Goal: Transaction & Acquisition: Book appointment/travel/reservation

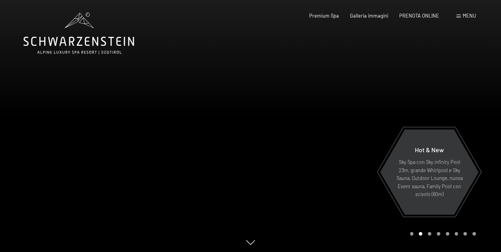
click at [462, 15] on span "Menu" at bounding box center [468, 16] width 13 height 6
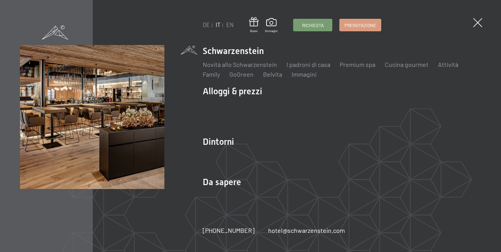
click at [355, 25] on span "Prenotazione" at bounding box center [360, 25] width 32 height 7
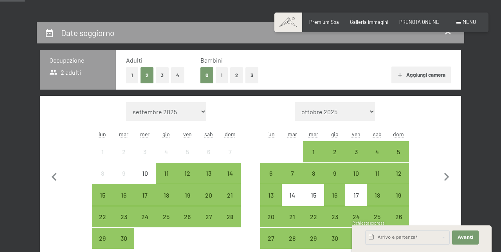
scroll to position [133, 0]
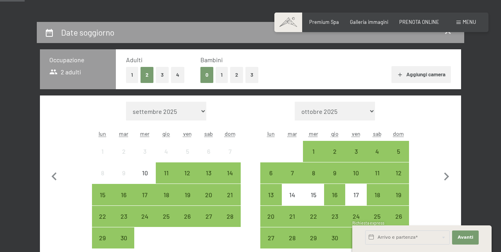
click at [334, 196] on div "16" at bounding box center [335, 202] width 20 height 20
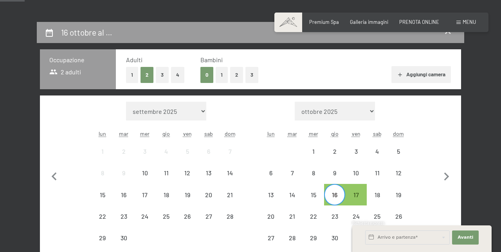
click at [328, 196] on div "16" at bounding box center [335, 202] width 20 height 20
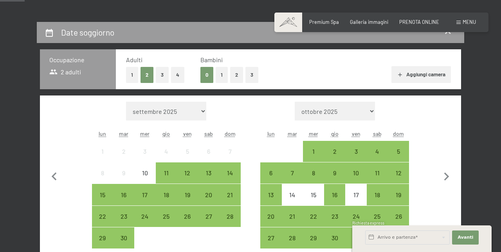
click at [131, 74] on button "1" at bounding box center [132, 75] width 12 height 16
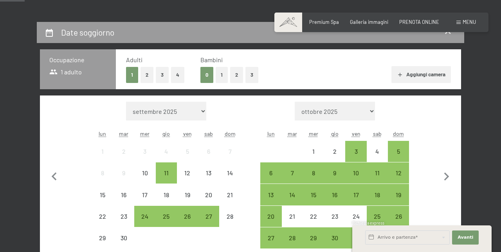
click at [355, 152] on div "3" at bounding box center [356, 158] width 20 height 20
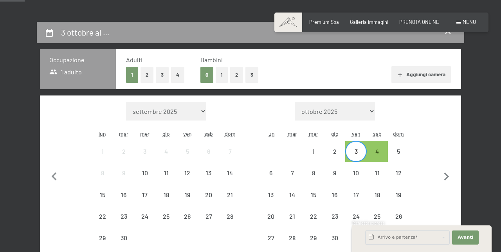
click at [350, 149] on div "3" at bounding box center [356, 158] width 20 height 20
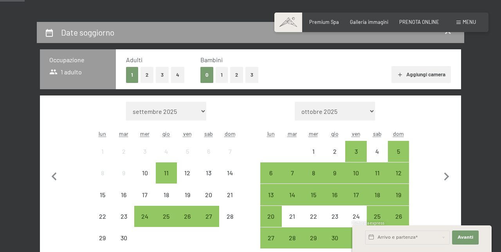
click at [335, 154] on div "2" at bounding box center [335, 158] width 20 height 20
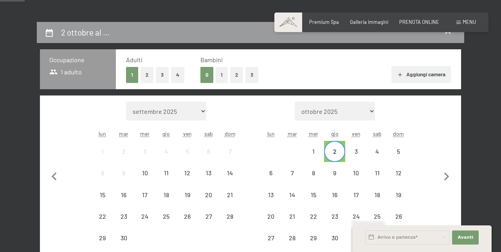
click at [333, 153] on div "2" at bounding box center [335, 158] width 20 height 20
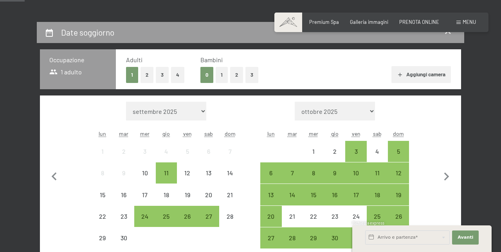
click at [334, 176] on div "9" at bounding box center [335, 180] width 20 height 20
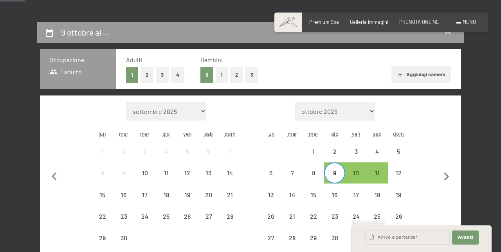
click at [328, 172] on div "9" at bounding box center [335, 180] width 20 height 20
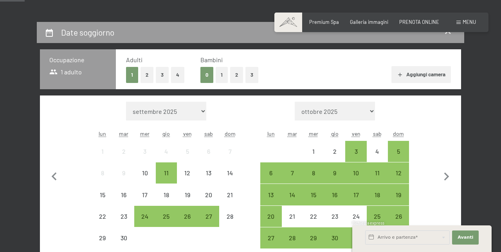
click at [311, 171] on div "8" at bounding box center [313, 180] width 20 height 20
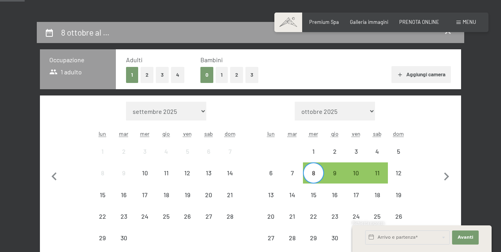
click at [371, 172] on div "11" at bounding box center [377, 180] width 20 height 20
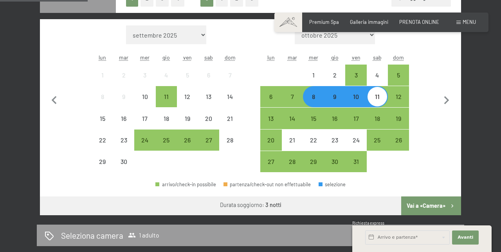
click at [418, 206] on button "Vai a «Camera»" at bounding box center [431, 205] width 60 height 19
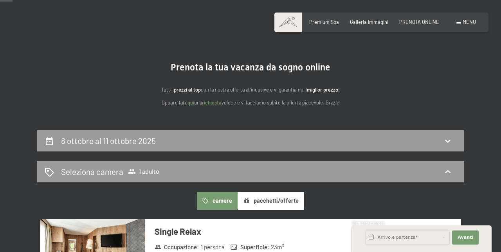
scroll to position [0, 0]
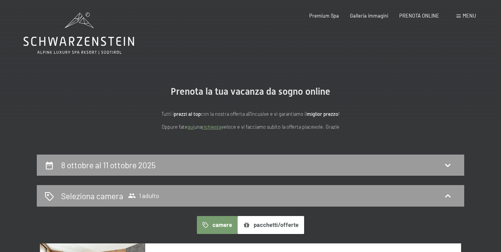
click at [45, 165] on icon at bounding box center [49, 165] width 9 height 9
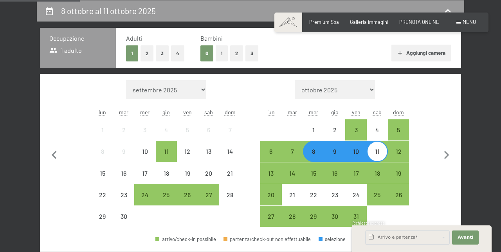
click at [145, 53] on button "2" at bounding box center [146, 53] width 13 height 16
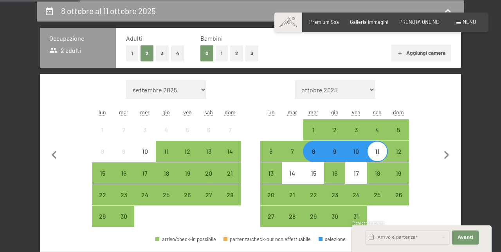
click at [334, 131] on div "2" at bounding box center [335, 137] width 20 height 20
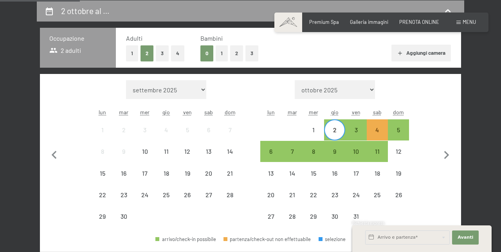
click at [400, 129] on div "5" at bounding box center [398, 137] width 20 height 20
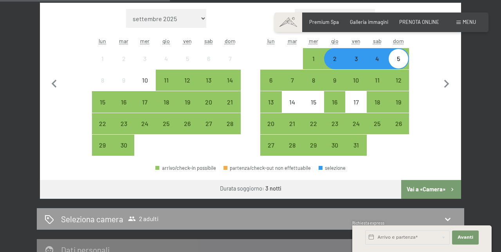
click at [413, 189] on button "Vai a «Camera»" at bounding box center [431, 189] width 60 height 19
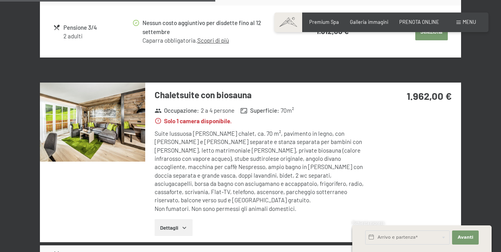
scroll to position [621, 0]
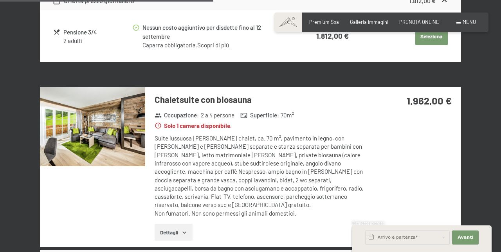
click at [97, 133] on img at bounding box center [92, 126] width 105 height 79
click at [488, 8] on div "2 ottobre al 5 ottobre 2025 Seleziona camera 2 adulti camere pacchetti/offerte …" at bounding box center [250, 115] width 501 height 1164
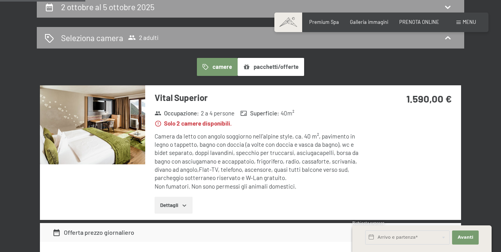
scroll to position [0, 0]
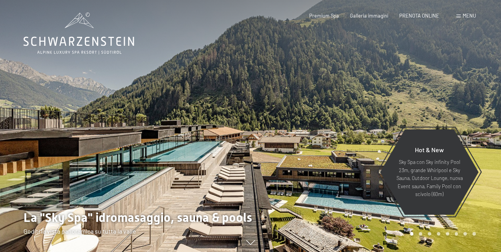
click at [463, 14] on span "Menu" at bounding box center [468, 16] width 13 height 6
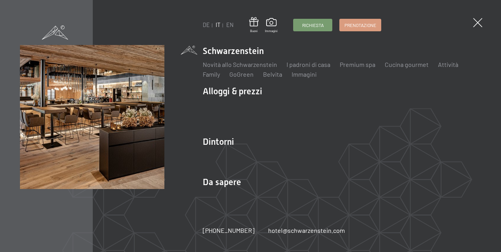
click at [357, 23] on span "Prenotazione" at bounding box center [360, 25] width 32 height 7
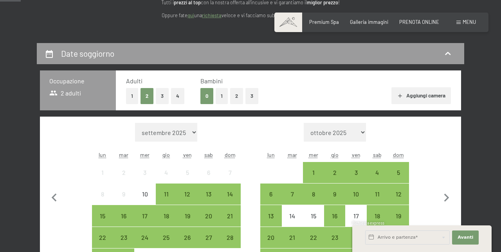
scroll to position [110, 0]
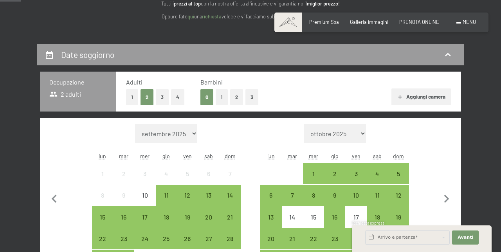
click at [126, 102] on button "1" at bounding box center [132, 97] width 12 height 16
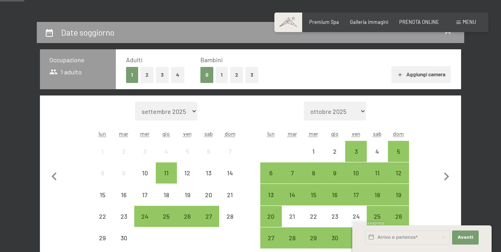
scroll to position [133, 0]
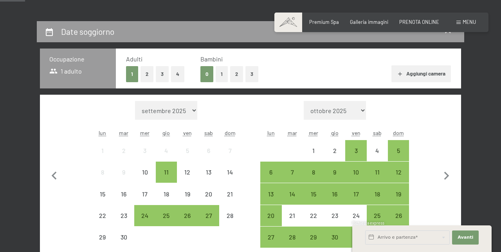
click at [341, 197] on div "16" at bounding box center [335, 201] width 20 height 20
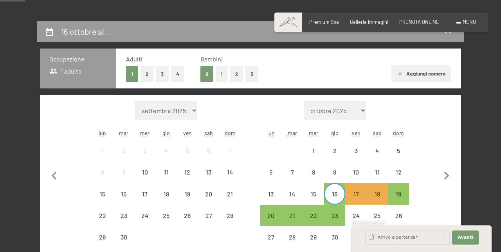
click at [402, 196] on div "19" at bounding box center [398, 201] width 20 height 20
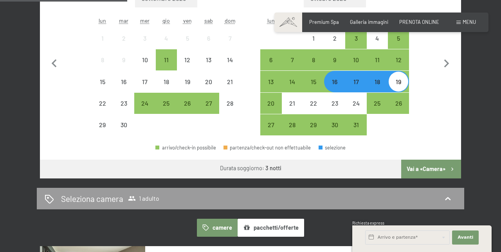
click at [413, 171] on button "Vai a «Camera»" at bounding box center [431, 169] width 60 height 19
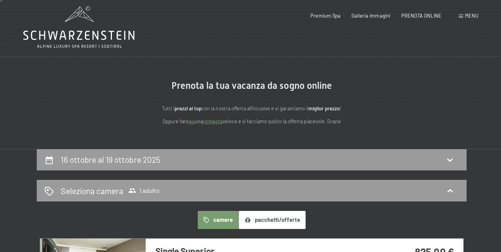
scroll to position [0, 0]
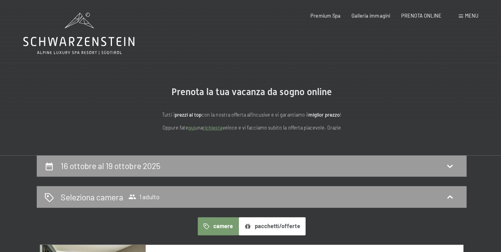
click at [47, 165] on icon at bounding box center [49, 165] width 9 height 9
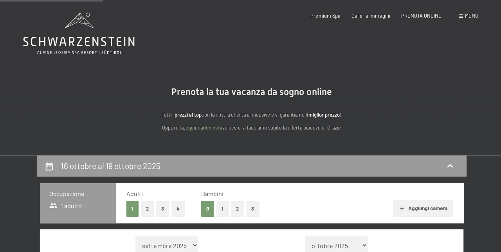
scroll to position [153, 0]
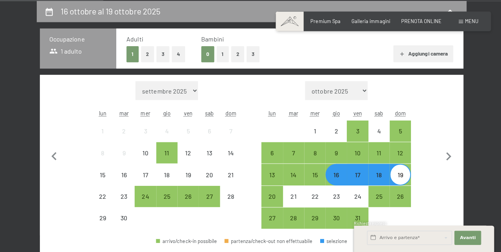
click at [145, 55] on button "2" at bounding box center [146, 55] width 13 height 16
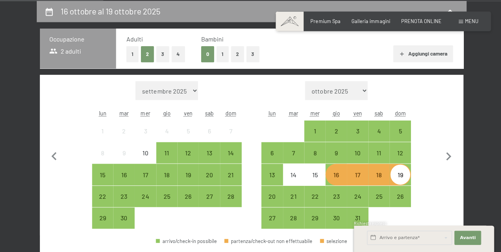
click at [326, 176] on div "16" at bounding box center [335, 182] width 20 height 20
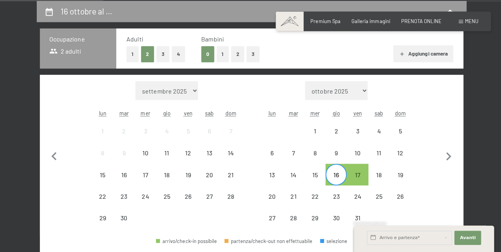
click at [328, 169] on div "16" at bounding box center [335, 175] width 20 height 20
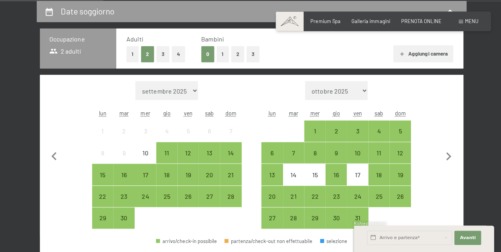
click at [394, 177] on div "19" at bounding box center [398, 182] width 20 height 20
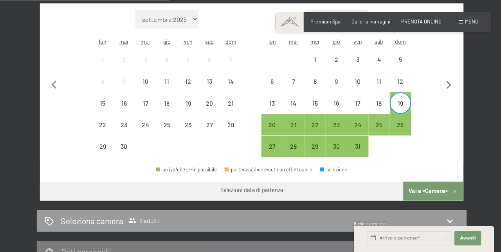
click at [421, 191] on button "Vai a «Camera»" at bounding box center [431, 190] width 60 height 19
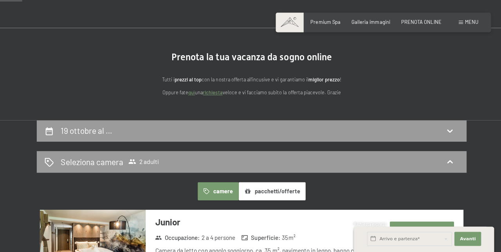
scroll to position [0, 0]
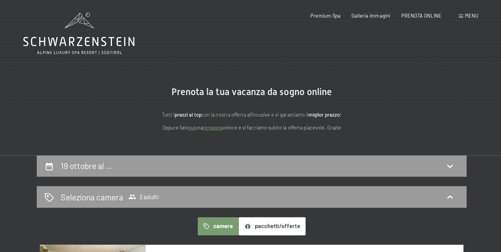
click at [42, 166] on div "19 ottobre al …" at bounding box center [250, 165] width 427 height 22
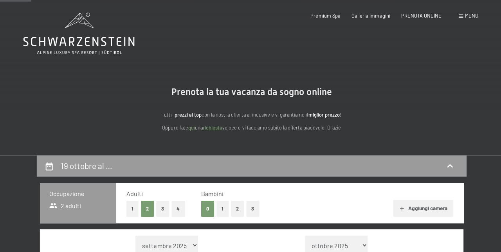
scroll to position [153, 0]
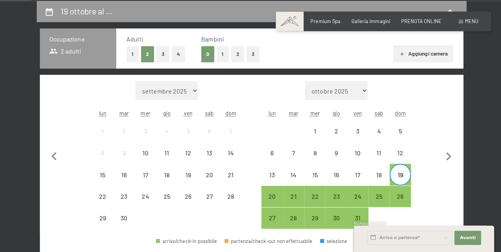
click at [332, 176] on div "16" at bounding box center [335, 182] width 20 height 20
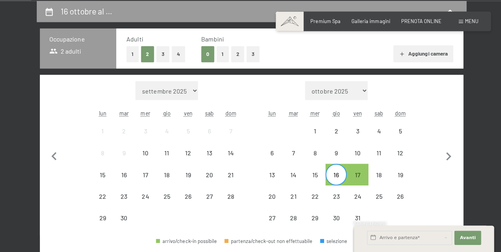
click at [328, 178] on div "16" at bounding box center [335, 182] width 20 height 20
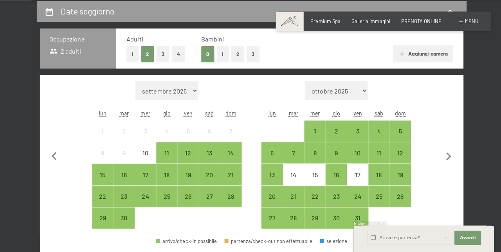
click at [392, 175] on div "19" at bounding box center [398, 182] width 20 height 20
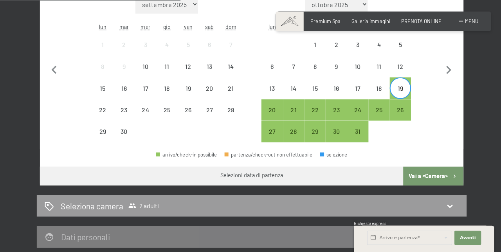
click at [422, 177] on button "Vai a «Camera»" at bounding box center [431, 176] width 60 height 19
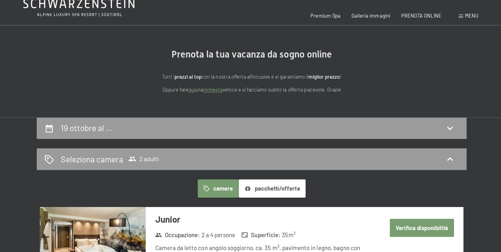
scroll to position [0, 0]
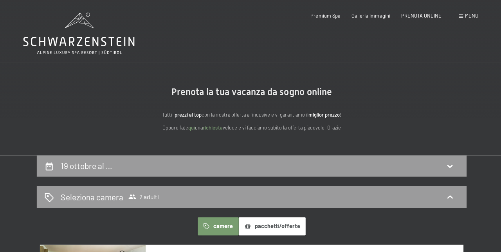
click at [48, 165] on icon at bounding box center [49, 165] width 9 height 9
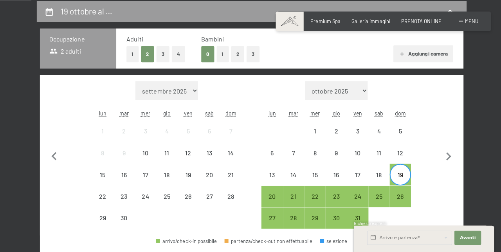
click at [127, 53] on button "1" at bounding box center [132, 55] width 12 height 16
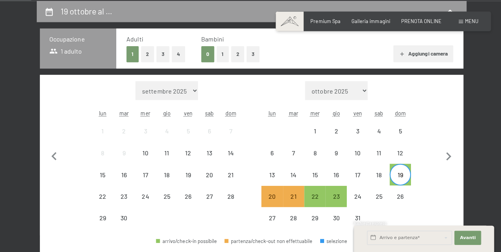
click at [52, 156] on icon "button" at bounding box center [54, 157] width 16 height 16
click at [441, 156] on icon "button" at bounding box center [446, 157] width 16 height 16
select select "2025-10-01"
select select "2025-11-01"
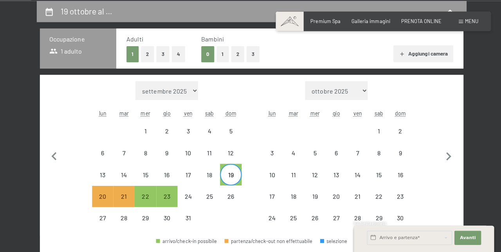
click at [50, 155] on icon "button" at bounding box center [54, 157] width 16 height 16
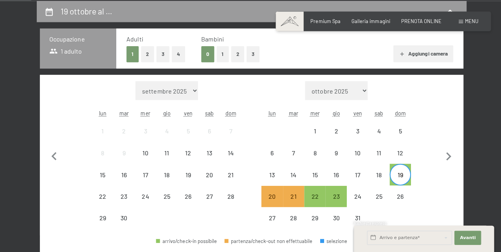
click at [394, 174] on div "19" at bounding box center [398, 182] width 20 height 20
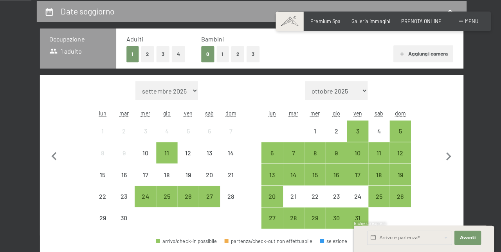
click at [439, 160] on icon "button" at bounding box center [446, 157] width 16 height 16
select select "2025-10-01"
select select "2025-11-01"
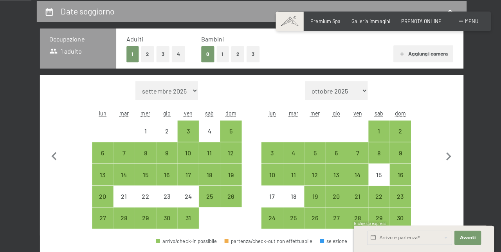
click at [185, 221] on div "31" at bounding box center [188, 225] width 20 height 20
select select "2025-10-01"
select select "2025-11-01"
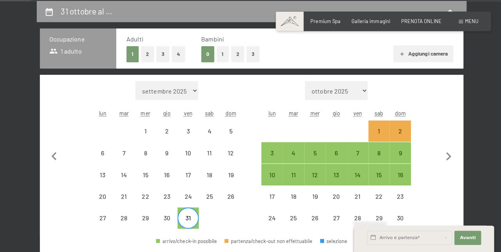
click at [271, 155] on div "3" at bounding box center [271, 160] width 20 height 20
select select "2025-10-01"
select select "2025-11-01"
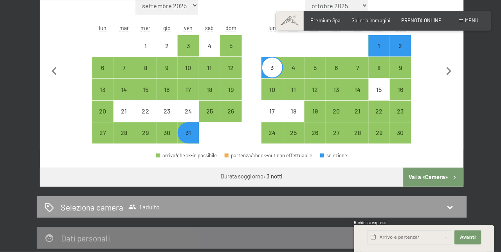
scroll to position [237, 0]
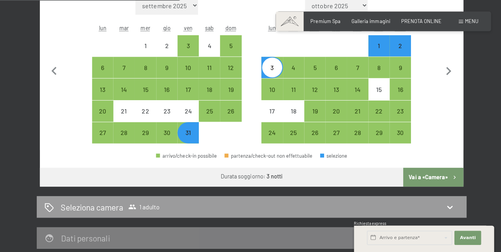
click at [425, 173] on button "Vai a «Camera»" at bounding box center [431, 177] width 60 height 19
select select "2025-10-01"
select select "2025-11-01"
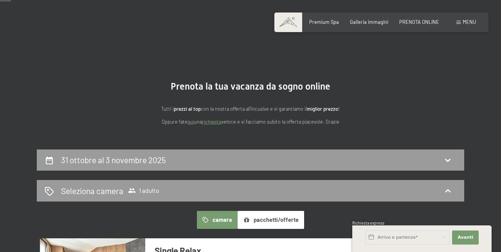
scroll to position [0, 0]
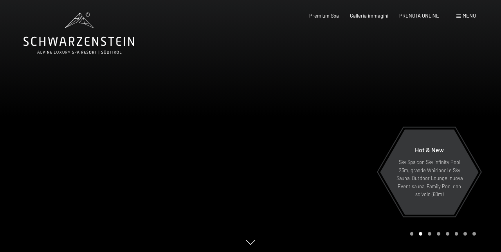
click at [199, 207] on div at bounding box center [125, 127] width 250 height 254
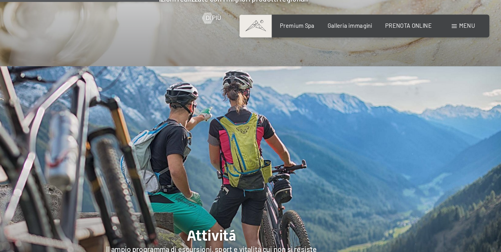
scroll to position [1179, 0]
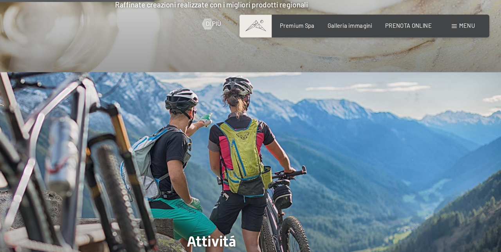
click at [468, 21] on span "Menu" at bounding box center [468, 22] width 13 height 6
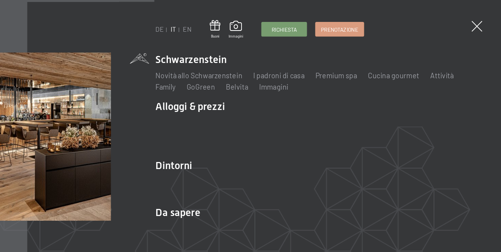
click at [398, 66] on link "Cucina gourmet" at bounding box center [406, 64] width 44 height 7
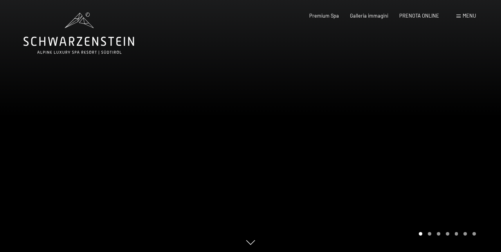
click at [460, 18] on div "Menu" at bounding box center [466, 16] width 20 height 7
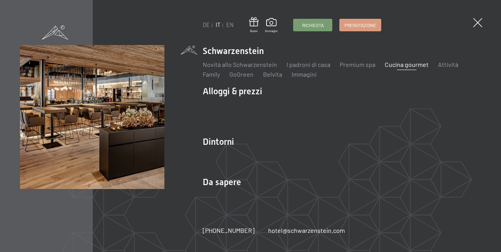
click at [239, 65] on link "Novità allo Schwarzenstein" at bounding box center [240, 64] width 74 height 7
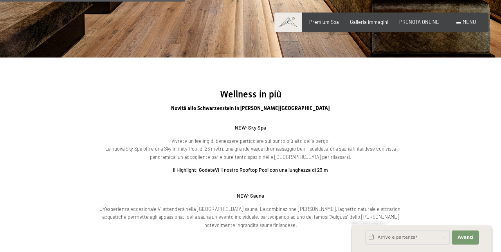
scroll to position [914, 0]
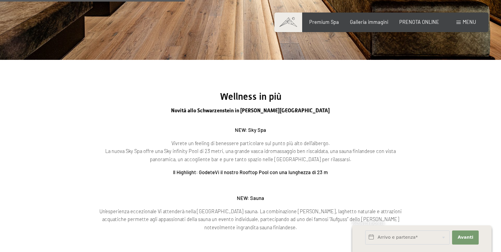
click at [465, 23] on span "Menu" at bounding box center [468, 22] width 13 height 6
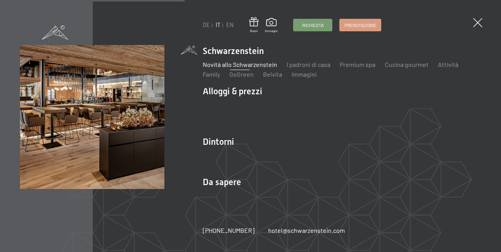
click at [479, 22] on span at bounding box center [477, 22] width 9 height 9
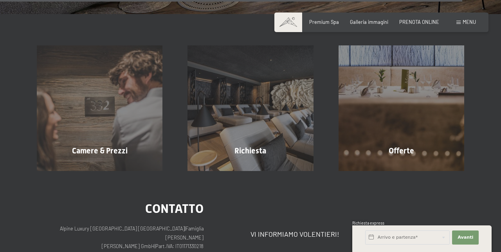
click at [98, 122] on div "Camere & Prezzi mostra altro" at bounding box center [99, 108] width 151 height 126
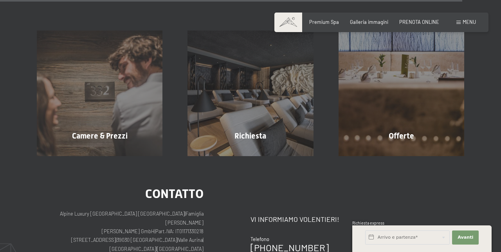
scroll to position [2288, 0]
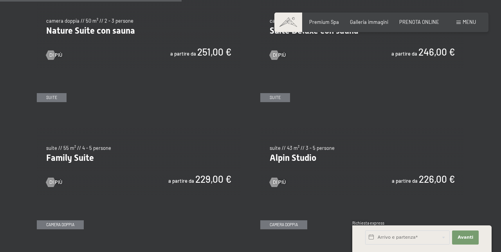
scroll to position [713, 0]
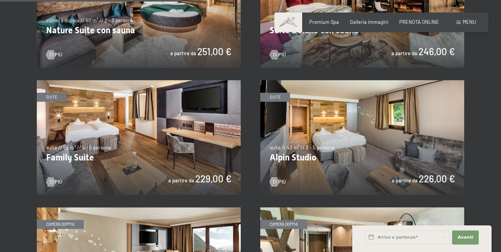
click at [96, 140] on img at bounding box center [139, 137] width 204 height 115
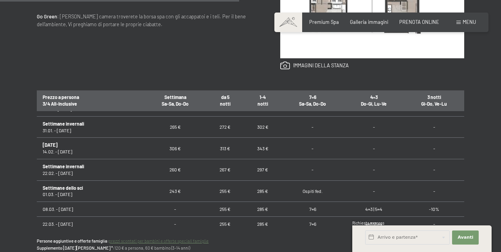
scroll to position [258, 0]
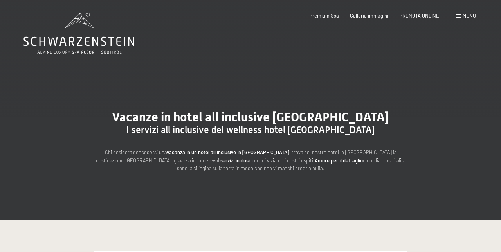
click at [468, 14] on span "Menu" at bounding box center [468, 16] width 13 height 6
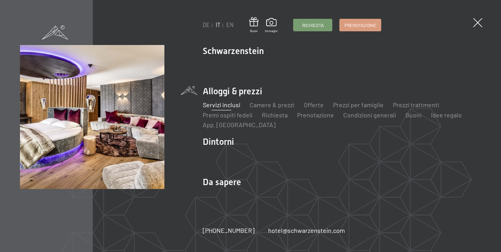
click at [355, 23] on span "Prenotazione" at bounding box center [360, 25] width 32 height 7
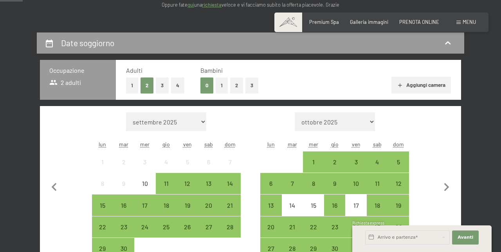
scroll to position [123, 0]
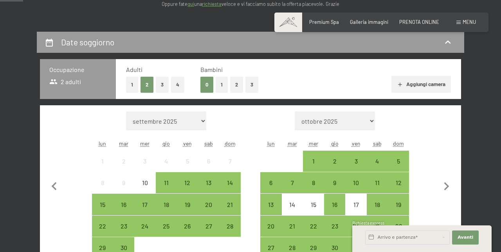
click at [132, 87] on button "1" at bounding box center [132, 85] width 12 height 16
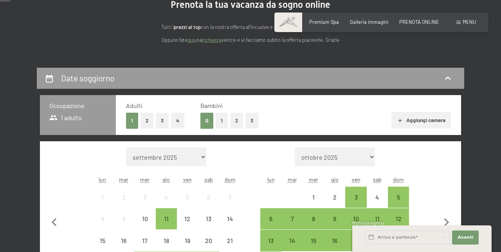
scroll to position [0, 0]
